Goal: Information Seeking & Learning: Learn about a topic

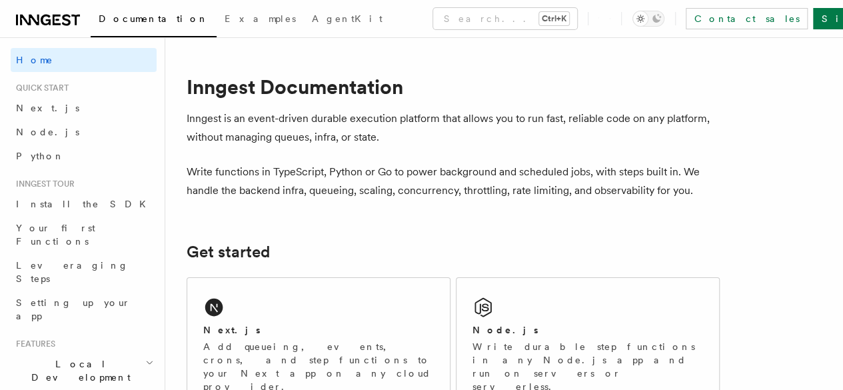
scroll to position [201, 0]
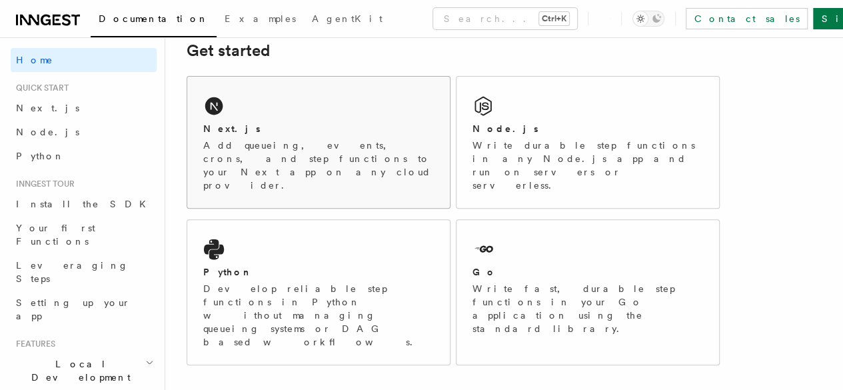
click at [247, 158] on p "Add queueing, events, crons, and step functions to your Next app on any cloud p…" at bounding box center [318, 165] width 231 height 53
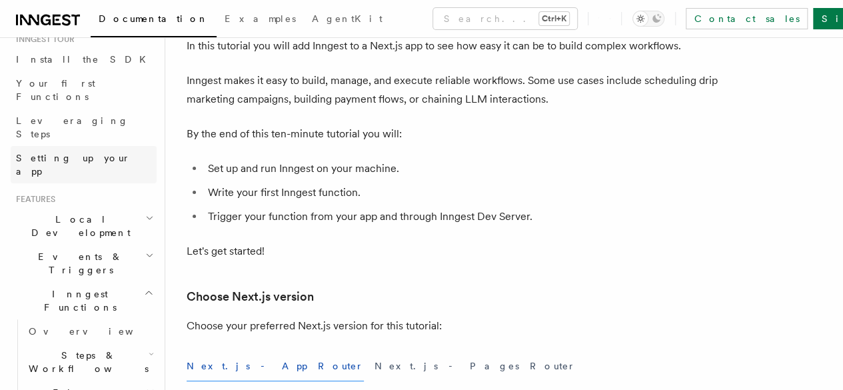
scroll to position [144, 0]
click at [72, 251] on span "Events & Triggers" at bounding box center [78, 264] width 135 height 27
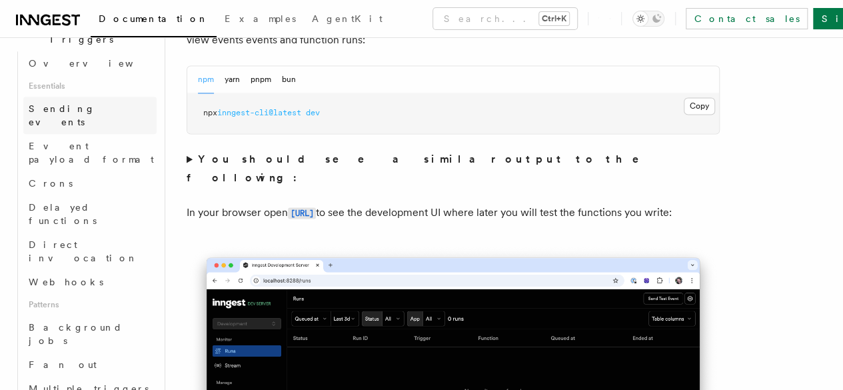
scroll to position [381, 0]
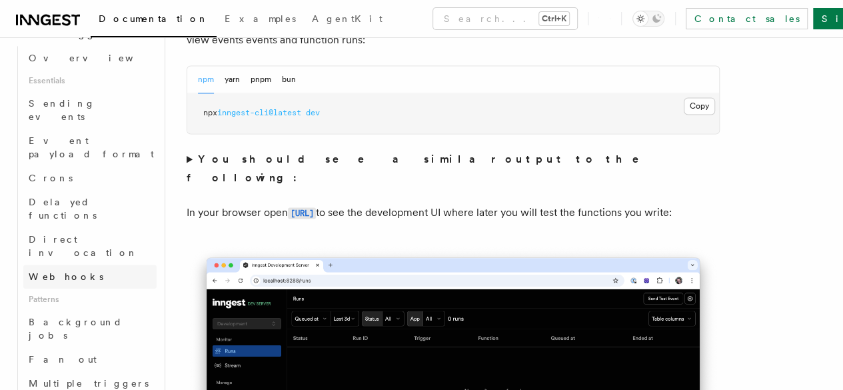
click at [56, 271] on span "Webhooks" at bounding box center [66, 276] width 75 height 11
